Goal: Information Seeking & Learning: Check status

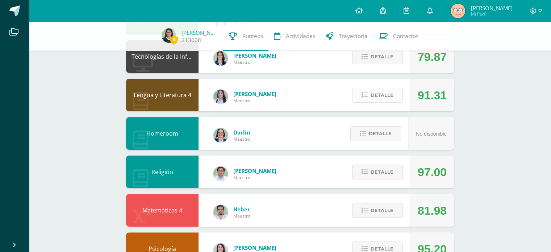
scroll to position [156, 0]
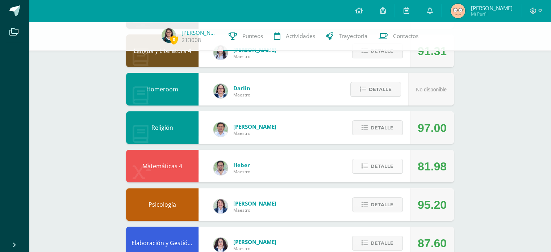
click at [388, 162] on span "Detalle" at bounding box center [382, 165] width 23 height 13
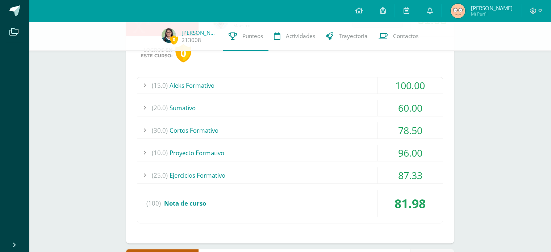
scroll to position [310, 0]
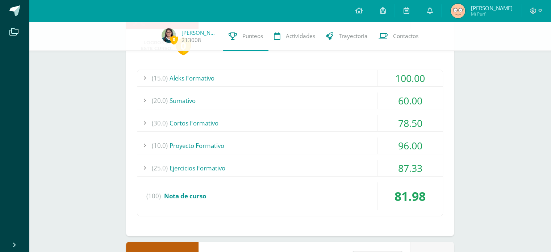
click at [275, 119] on div "(30.0) Cortos Formativo" at bounding box center [289, 123] width 305 height 16
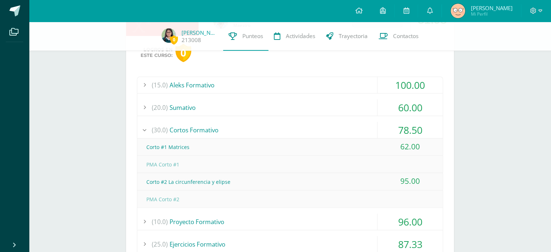
scroll to position [304, 0]
click at [231, 135] on div "(30.0) Cortos Formativo" at bounding box center [289, 129] width 305 height 16
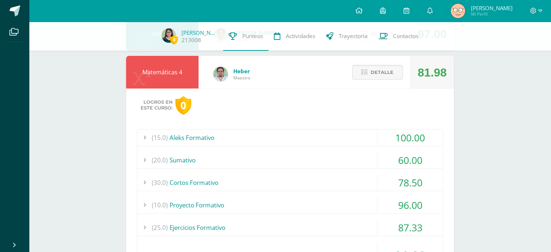
scroll to position [249, 0]
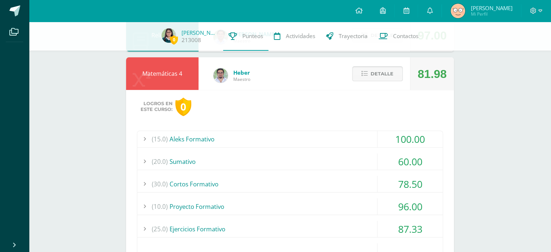
click at [365, 78] on button "Detalle" at bounding box center [377, 73] width 51 height 15
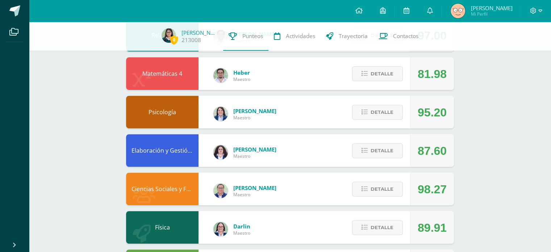
click at [460, 175] on div "Pendiente Unidad 4 Unidad 1 Unidad 2 Unidad 3 Unidad 4 La unidad aún no ha fina…" at bounding box center [290, 54] width 357 height 562
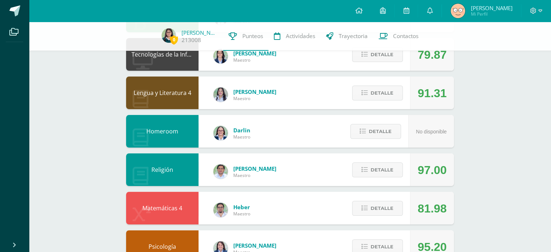
scroll to position [114, 0]
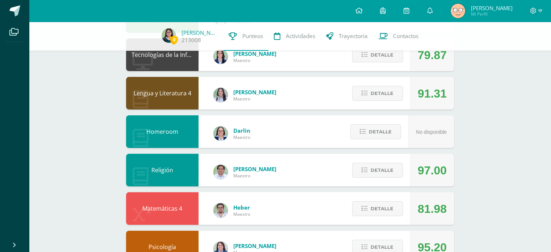
click at [386, 219] on div "Detalle" at bounding box center [375, 208] width 69 height 33
click at [370, 200] on div "Detalle" at bounding box center [375, 208] width 69 height 33
click at [384, 205] on span "Detalle" at bounding box center [382, 208] width 23 height 13
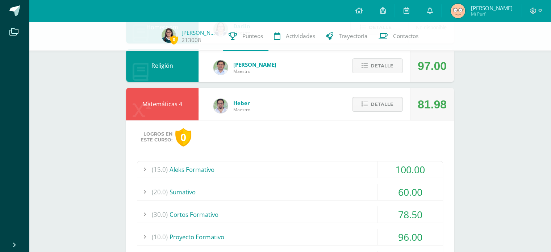
scroll to position [239, 0]
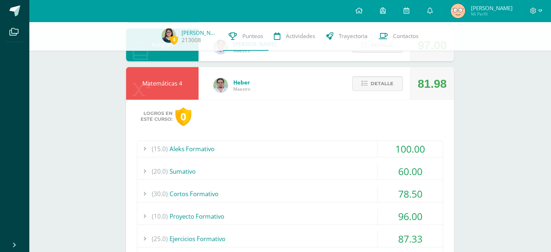
drag, startPoint x: 359, startPoint y: 171, endPoint x: 378, endPoint y: 195, distance: 31.2
click at [378, 195] on div "(15.0) Aleks Formativo 100.00 Módulo #1 Aleks 100.00 (100)" at bounding box center [290, 213] width 306 height 146
click at [378, 195] on div "78.50" at bounding box center [409, 193] width 65 height 16
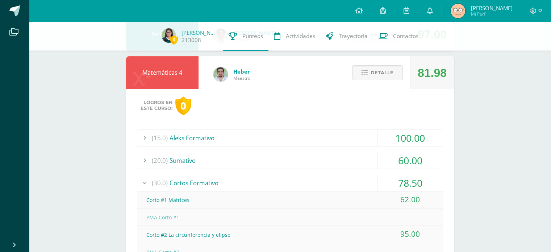
scroll to position [235, 0]
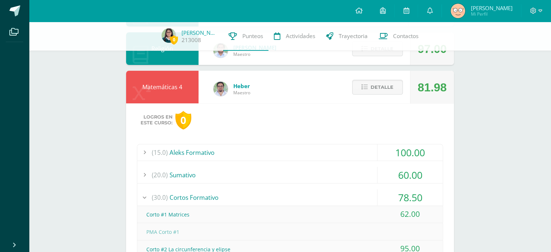
click at [339, 136] on div "Logros en este curso: 0 (15.0) Aleks Formativo 100.00 Módulo #1 Aleks" at bounding box center [290, 241] width 328 height 276
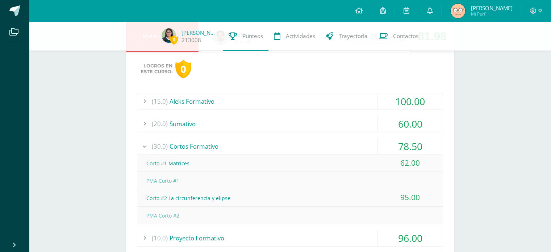
scroll to position [326, 0]
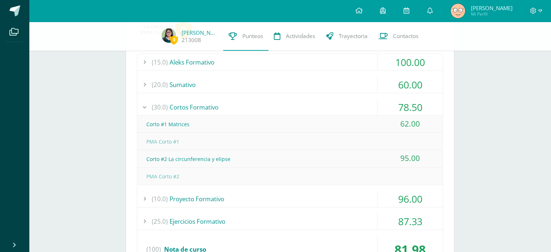
click at [274, 107] on div "(30.0) Cortos Formativo" at bounding box center [289, 107] width 305 height 16
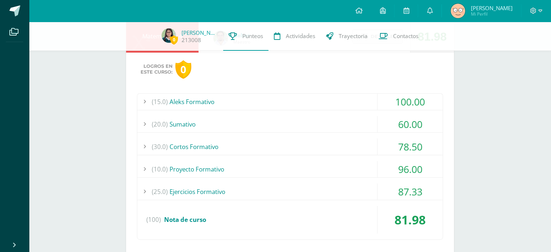
scroll to position [285, 0]
drag, startPoint x: 394, startPoint y: 147, endPoint x: 425, endPoint y: 149, distance: 31.2
drag, startPoint x: 425, startPoint y: 149, endPoint x: 414, endPoint y: 147, distance: 11.7
click at [414, 147] on div "78.50" at bounding box center [409, 147] width 65 height 16
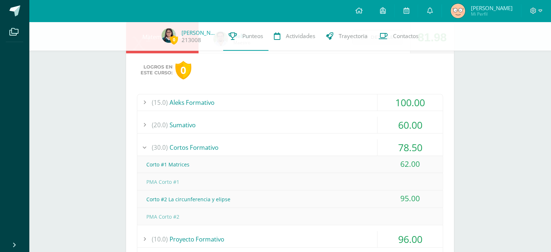
click at [414, 147] on div "78.50" at bounding box center [409, 147] width 65 height 16
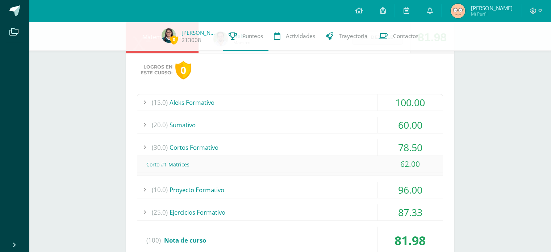
click at [414, 147] on div "78.50" at bounding box center [409, 147] width 65 height 16
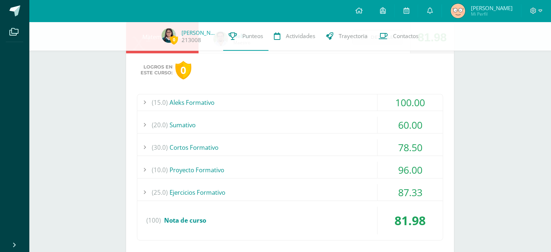
click at [459, 142] on div "Pendiente Unidad 4 Unidad 1 Unidad 2 Unidad 3 Unidad 4 La unidad aún no ha fina…" at bounding box center [290, 120] width 357 height 769
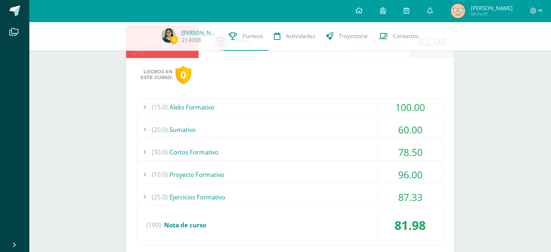
scroll to position [280, 0]
click at [266, 147] on div "(30.0) Cortos Formativo" at bounding box center [289, 152] width 305 height 16
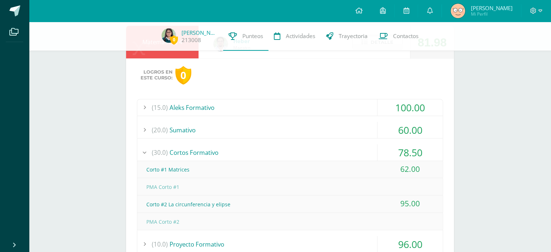
click at [339, 146] on div "(30.0) Cortos Formativo" at bounding box center [289, 152] width 305 height 16
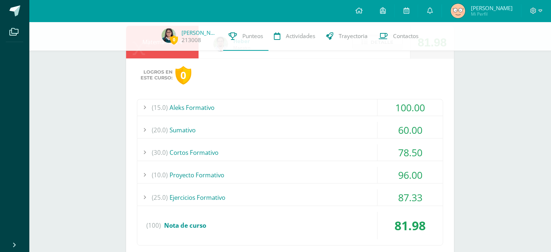
scroll to position [236, 0]
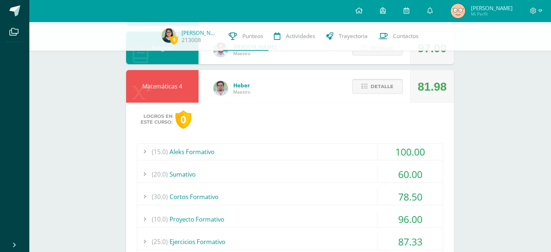
click at [390, 92] on span "Detalle" at bounding box center [382, 86] width 23 height 13
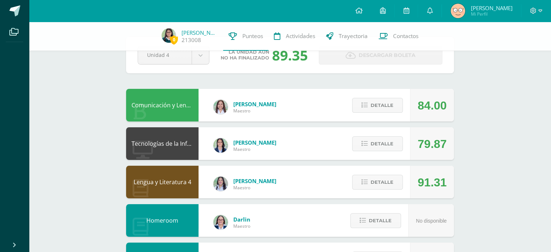
scroll to position [7, 0]
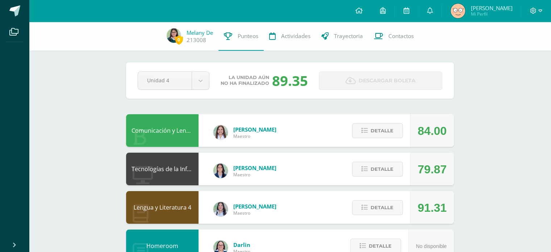
scroll to position [33, 0]
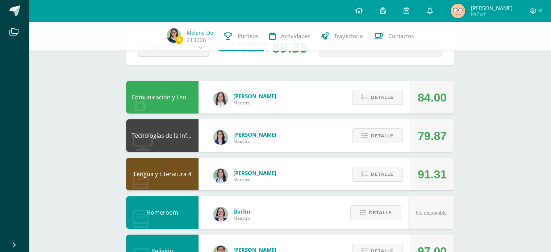
click at [392, 127] on div "Detalle" at bounding box center [375, 135] width 69 height 33
click at [392, 133] on span "Detalle" at bounding box center [382, 135] width 23 height 13
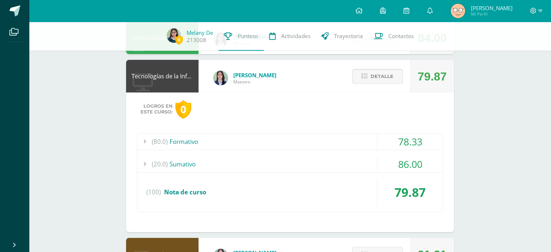
scroll to position [104, 0]
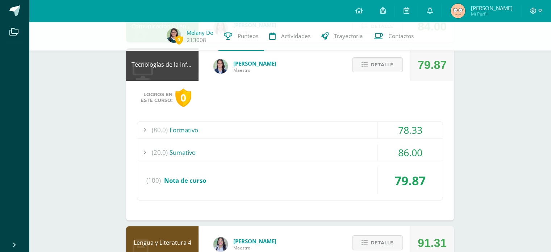
click at [259, 147] on div "(20.0) Sumativo" at bounding box center [289, 152] width 305 height 16
